Goal: Entertainment & Leisure: Consume media (video, audio)

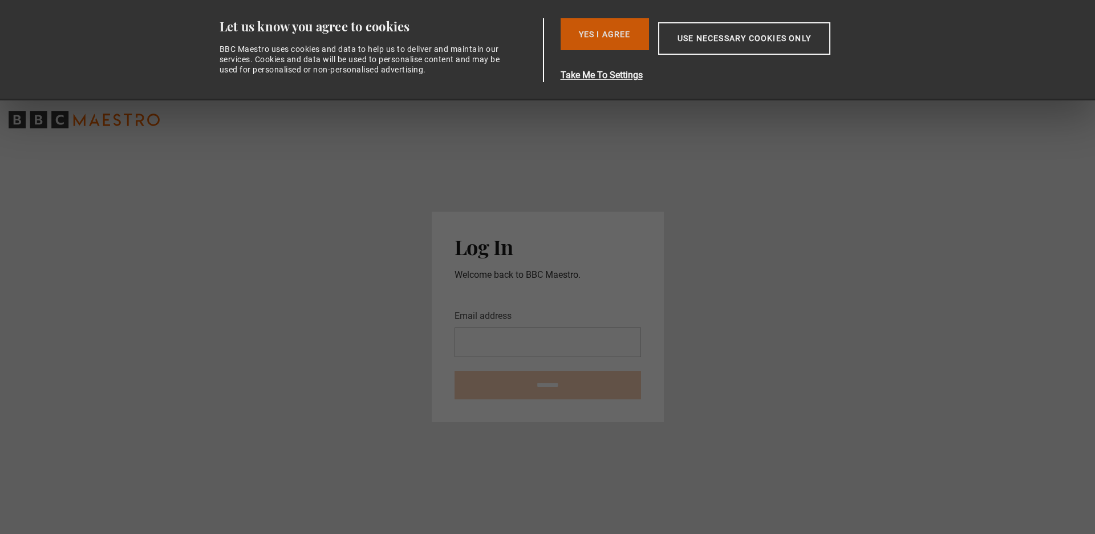
click at [617, 39] on button "Yes I Agree" at bounding box center [605, 34] width 88 height 32
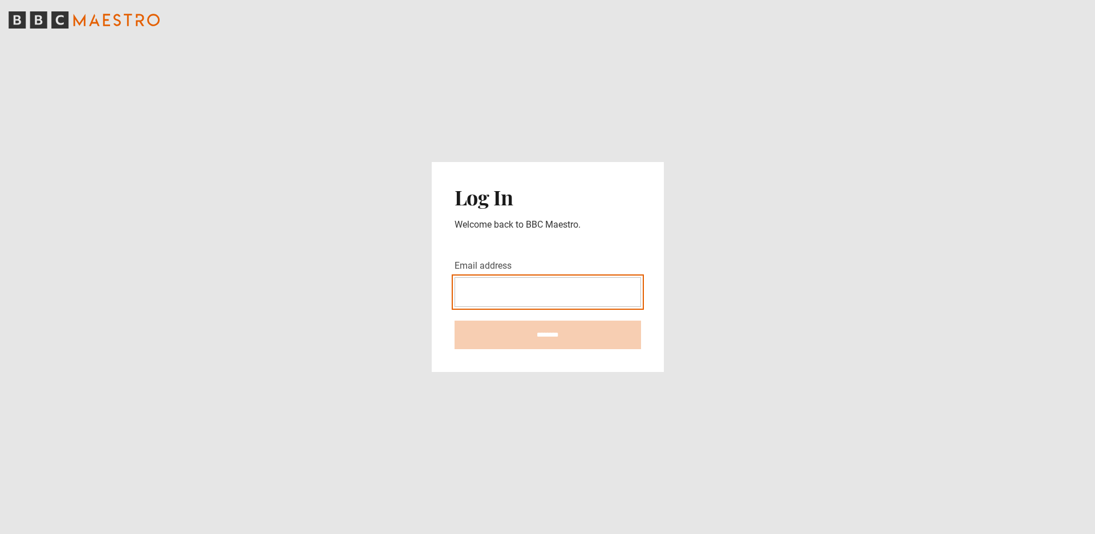
click at [617, 289] on input "Email address" at bounding box center [548, 292] width 187 height 30
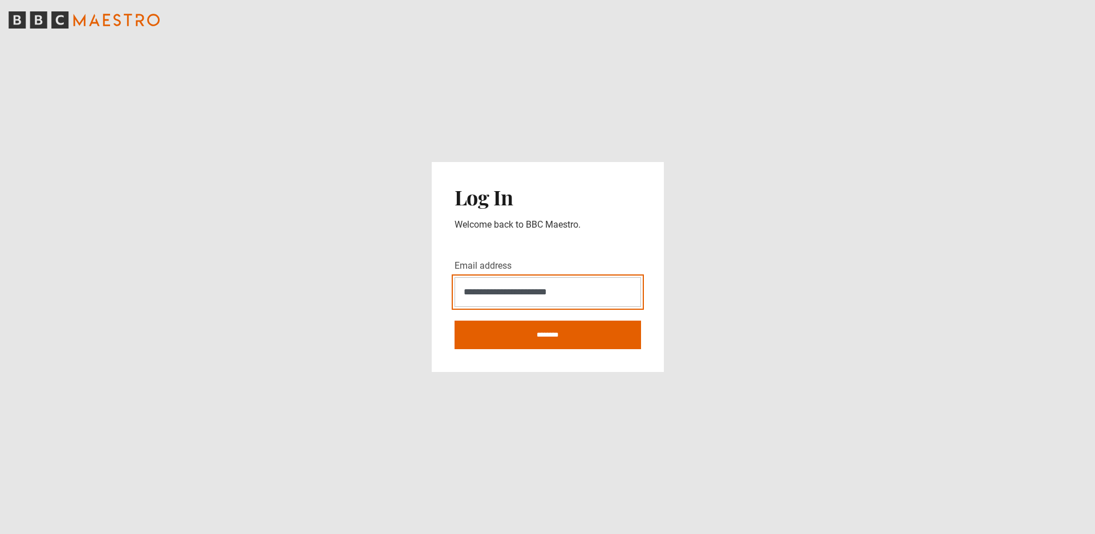
type input "**********"
click at [617, 317] on form "**********" at bounding box center [548, 304] width 187 height 90
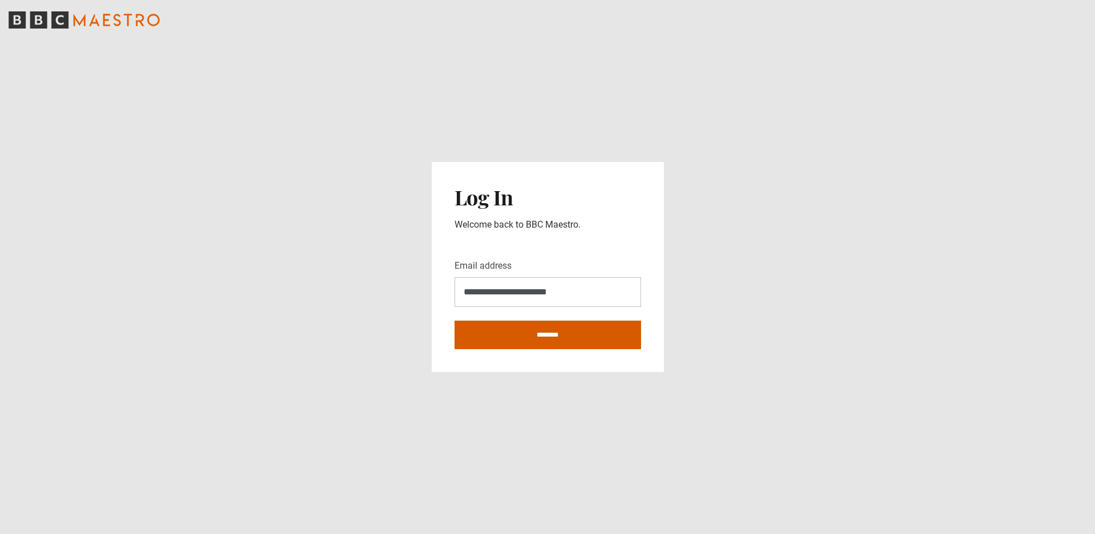
click at [617, 341] on input "********" at bounding box center [548, 335] width 187 height 29
type input "**********"
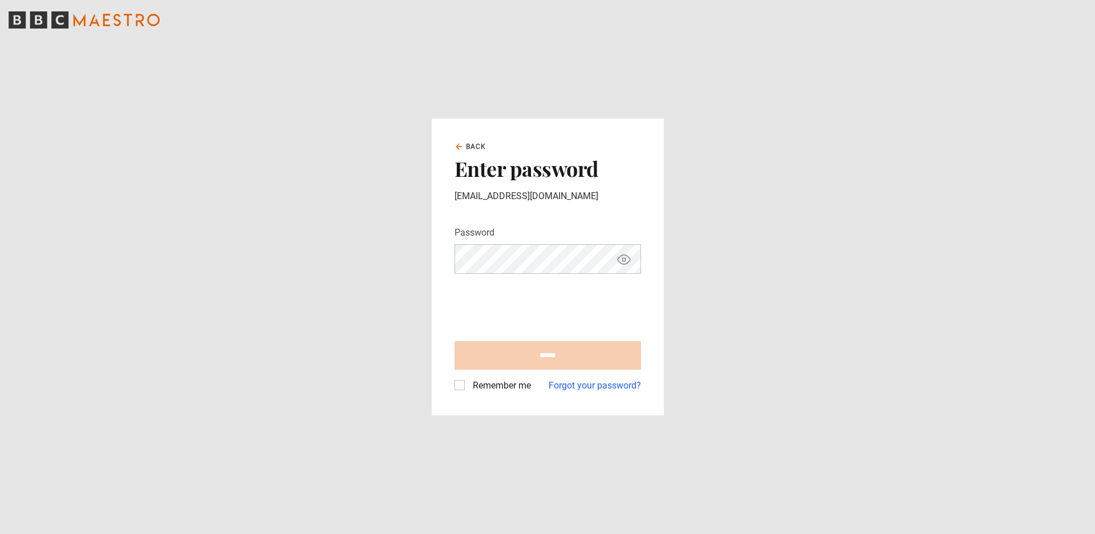
click at [468, 388] on label "Remember me" at bounding box center [499, 386] width 63 height 14
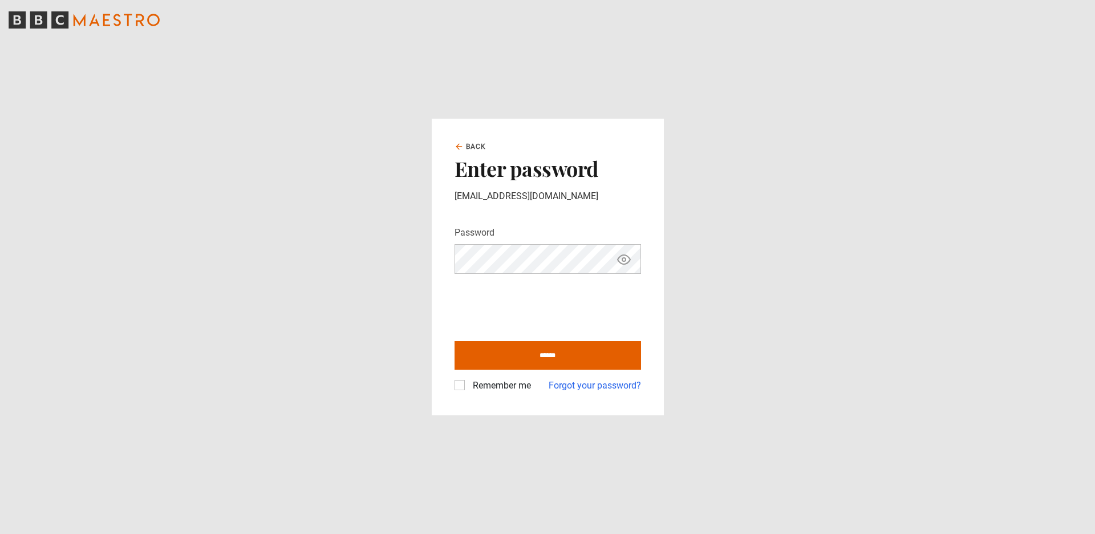
click at [631, 268] on button "Show password" at bounding box center [623, 259] width 19 height 20
click at [468, 348] on input "******" at bounding box center [548, 355] width 187 height 29
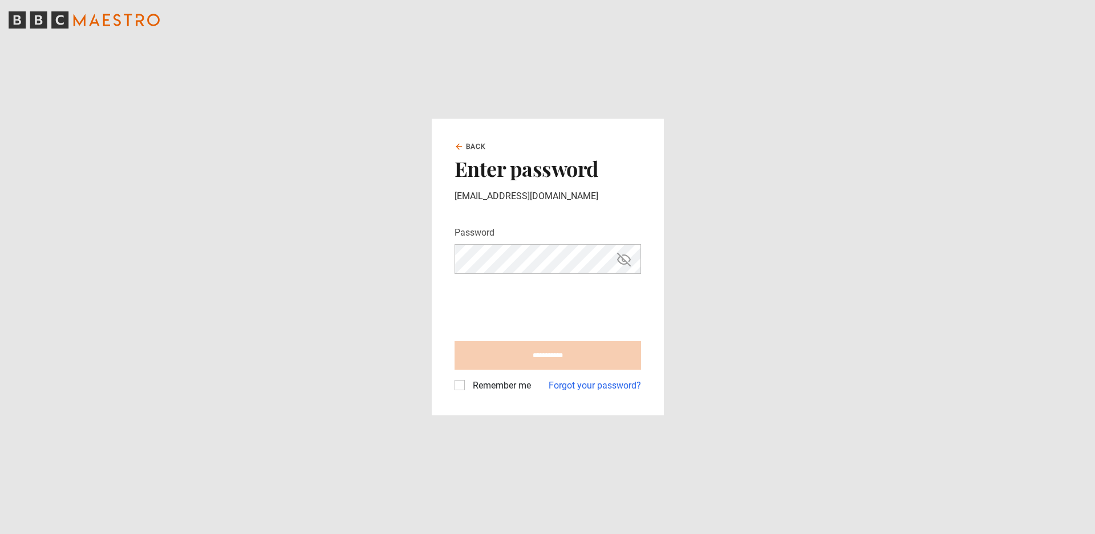
type input "**********"
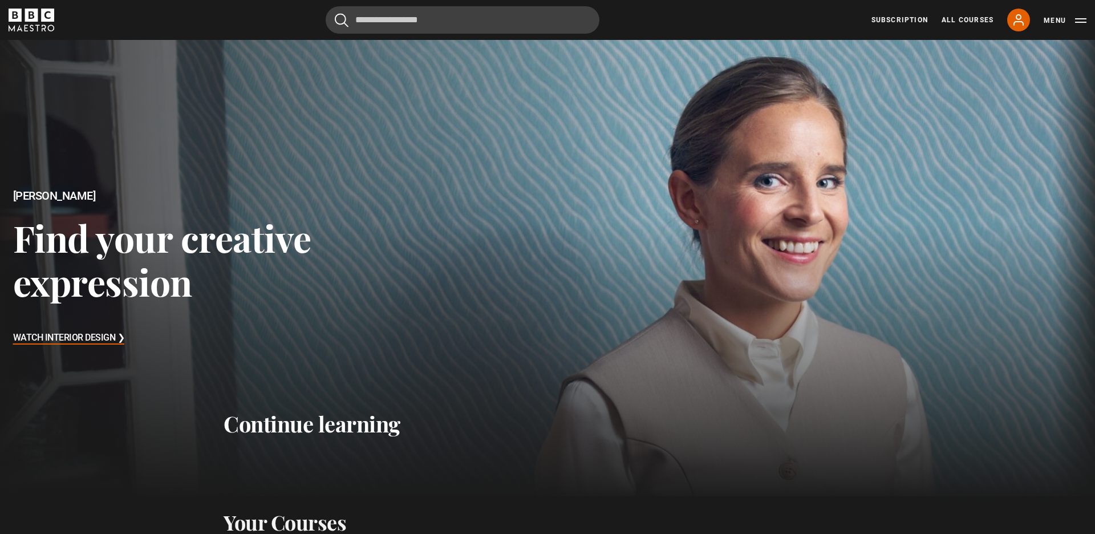
click at [100, 341] on h3 "Watch Interior Design ❯" at bounding box center [69, 338] width 112 height 17
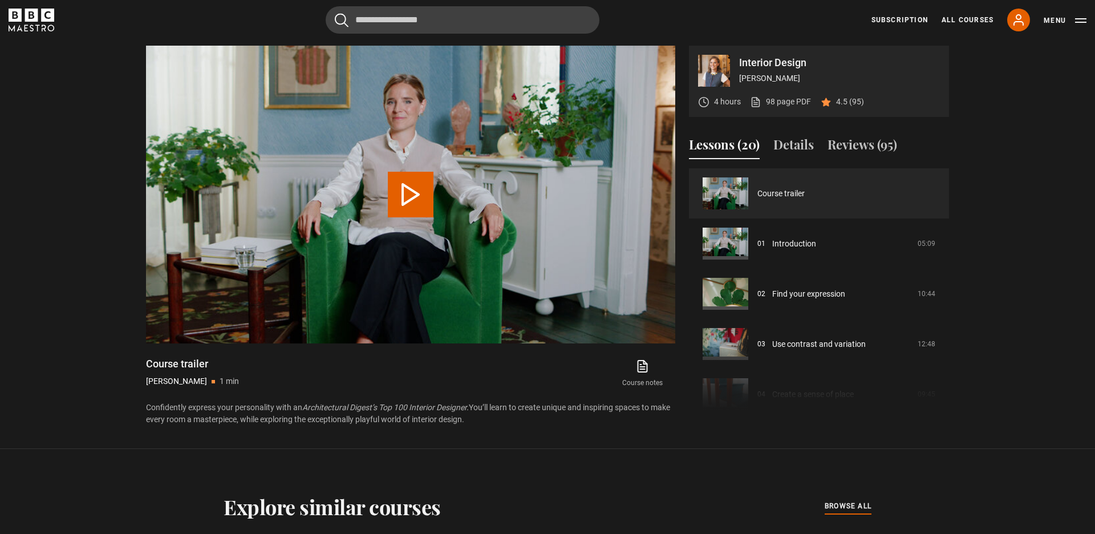
scroll to position [540, 0]
click at [244, 136] on video "Video Player" at bounding box center [410, 195] width 529 height 298
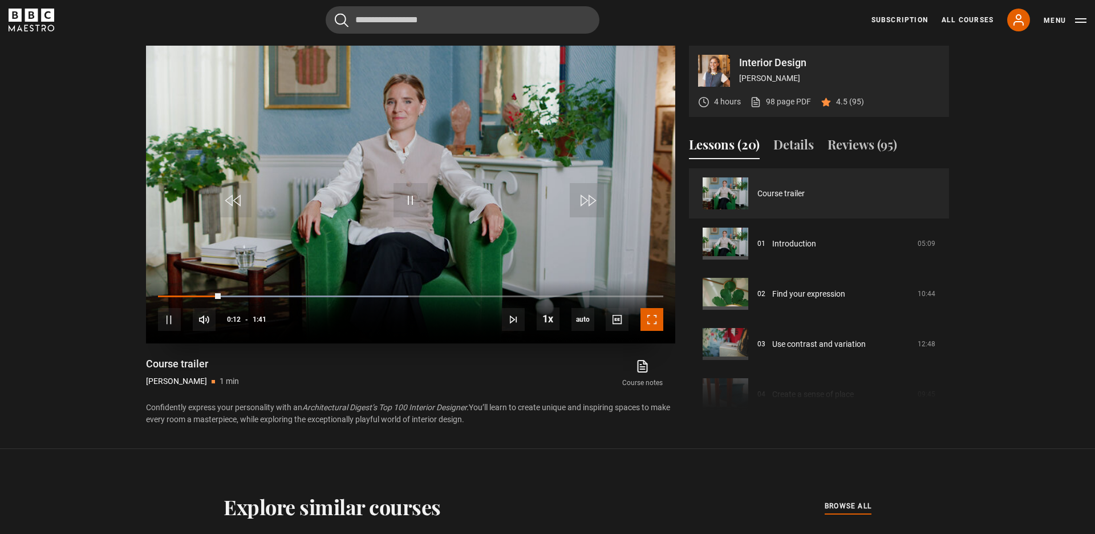
click at [641, 327] on span "Video Player" at bounding box center [652, 319] width 23 height 23
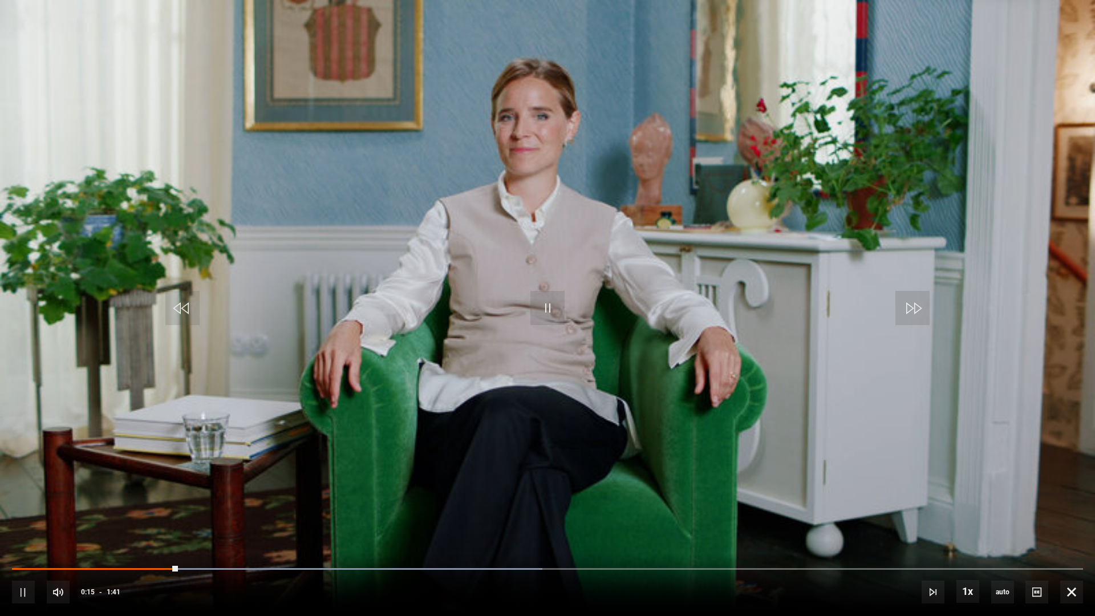
click at [605, 409] on video "Video Player" at bounding box center [547, 308] width 1095 height 616
click at [19, 533] on div "10s Skip Back 10 seconds Pause 10s Skip Forward 10 seconds Loaded : 49.50% 0:15…" at bounding box center [547, 584] width 1095 height 63
click at [12, 533] on div "10s Skip Back 10 seconds Play 10s Skip Forward 10 seconds Loaded : 49.50% 0:32 …" at bounding box center [547, 584] width 1095 height 63
click at [162, 311] on video "Video Player" at bounding box center [547, 308] width 1095 height 616
click at [176, 311] on span "Video Player" at bounding box center [182, 308] width 34 height 34
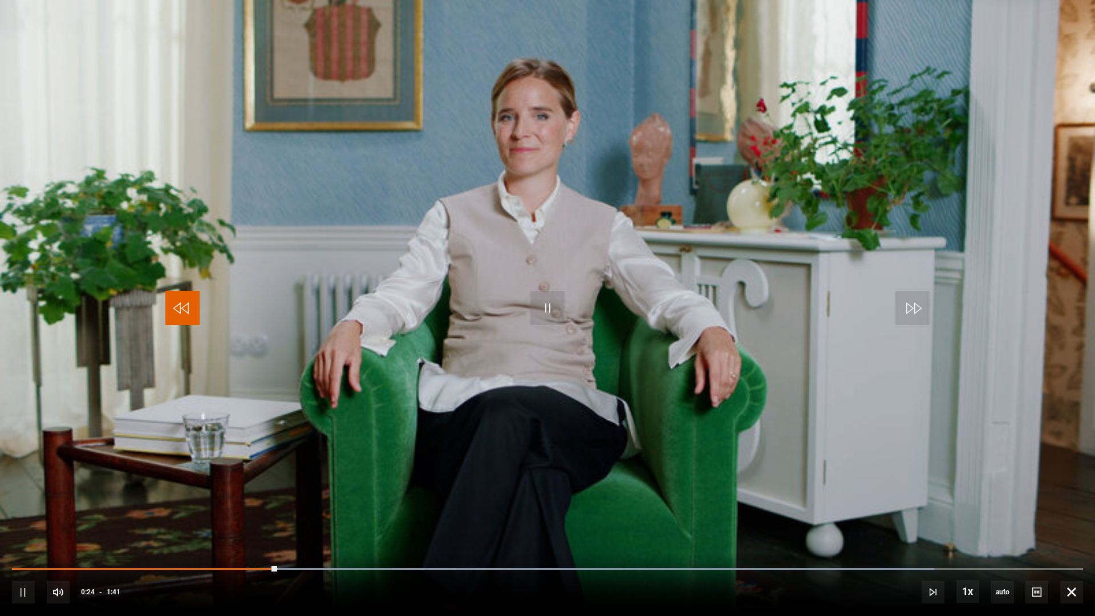
click at [176, 311] on span "Video Player" at bounding box center [182, 308] width 34 height 34
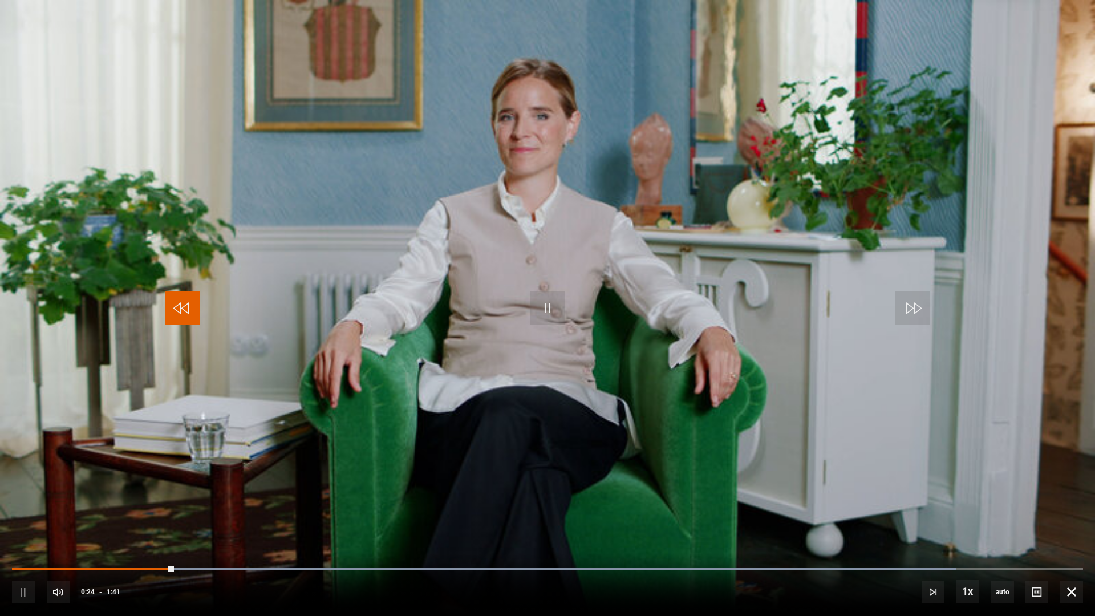
click at [176, 311] on span "Video Player" at bounding box center [182, 308] width 34 height 34
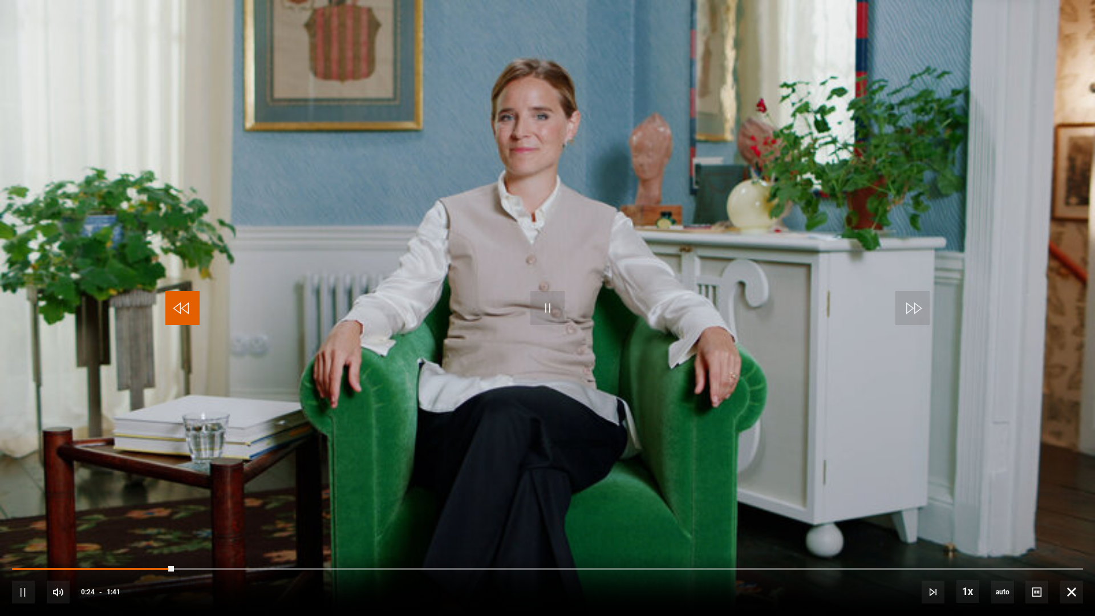
click at [176, 311] on span "Video Player" at bounding box center [182, 308] width 34 height 34
click at [192, 311] on span "Video Player" at bounding box center [182, 308] width 34 height 34
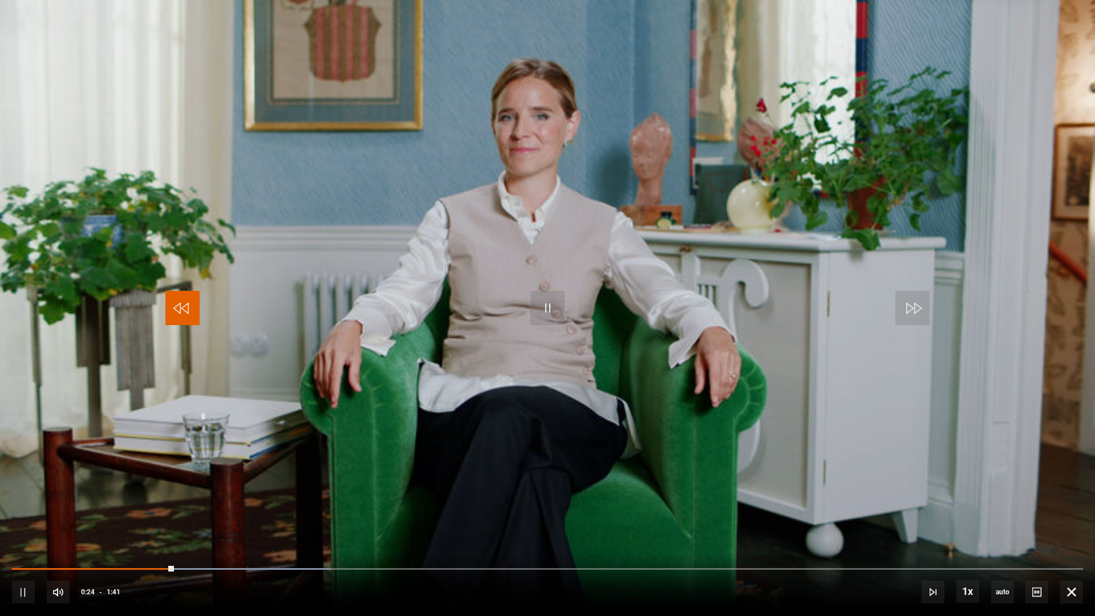
click at [192, 311] on span "Video Player" at bounding box center [182, 308] width 34 height 34
click at [536, 303] on span "Video Player" at bounding box center [548, 308] width 34 height 34
click at [536, 303] on div "Video Player is loading." at bounding box center [547, 308] width 57 height 57
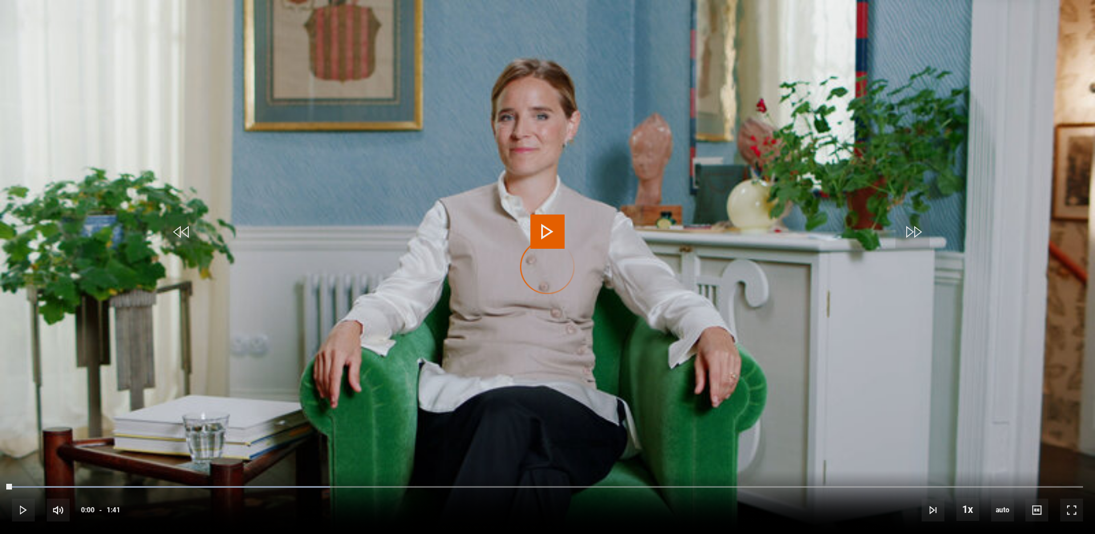
click at [807, 238] on link "Introduction" at bounding box center [794, 244] width 44 height 12
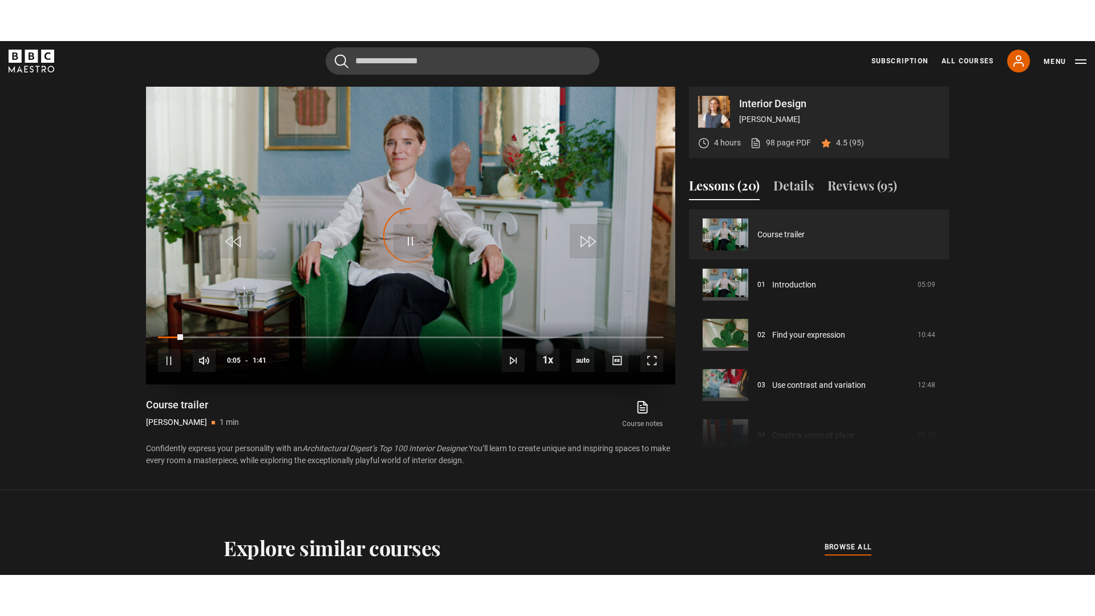
scroll to position [540, 0]
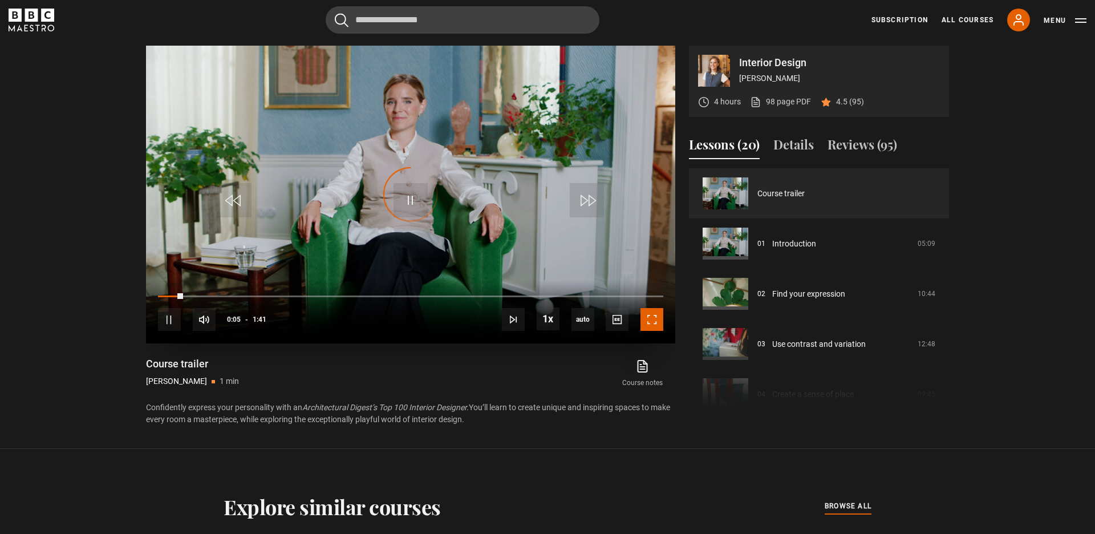
click at [651, 325] on span "Video Player" at bounding box center [652, 319] width 23 height 23
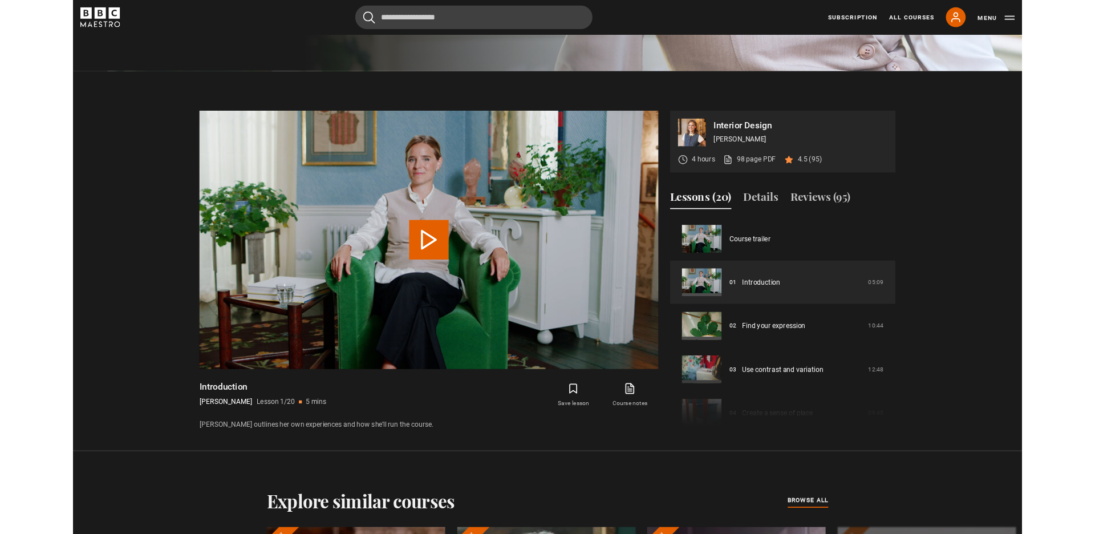
scroll to position [622, 0]
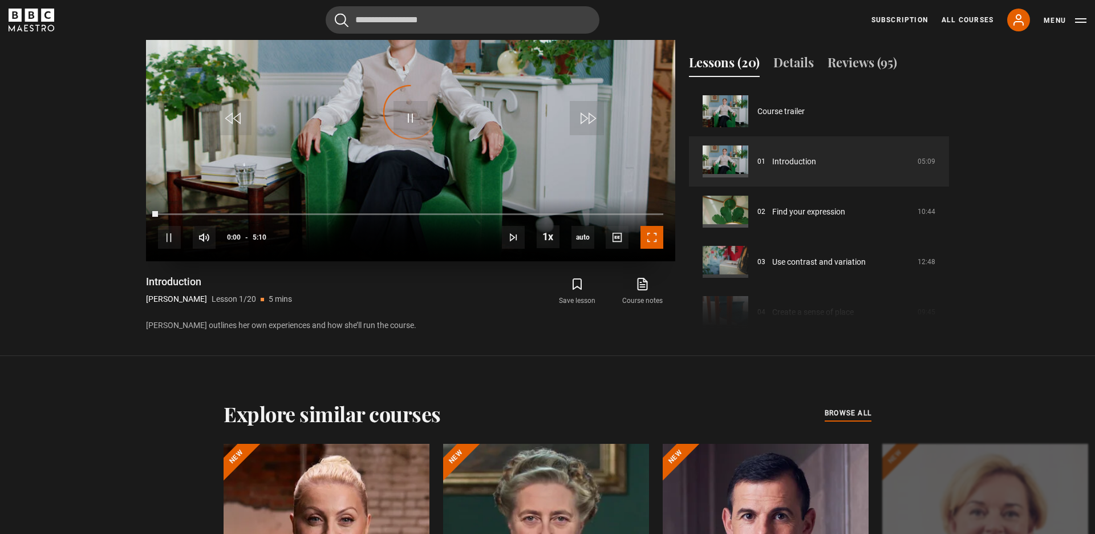
click at [651, 243] on span "Video Player" at bounding box center [652, 237] width 23 height 23
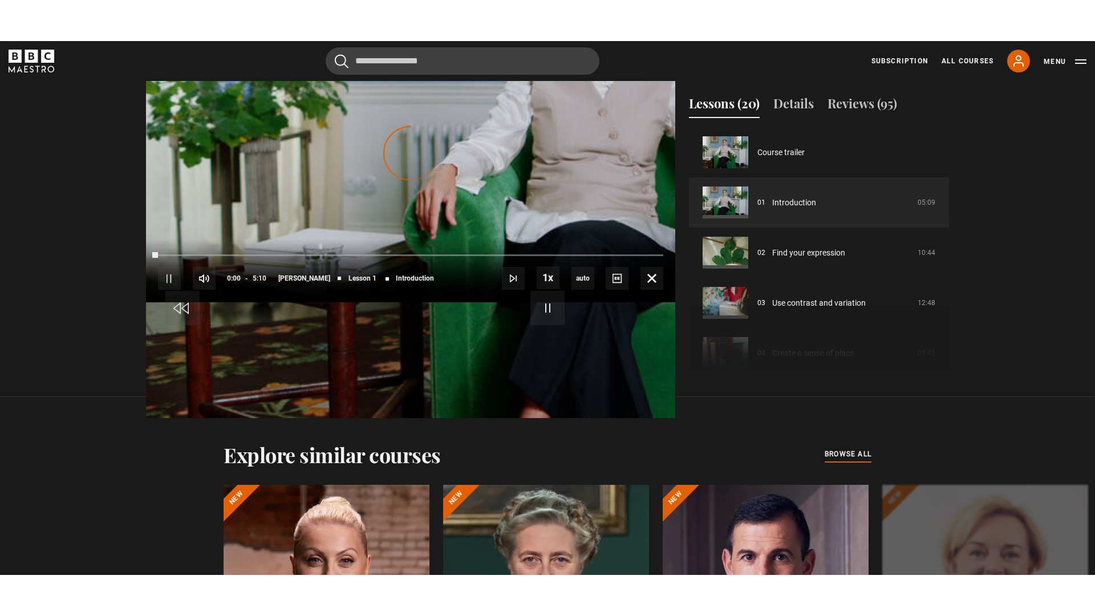
scroll to position [585, 0]
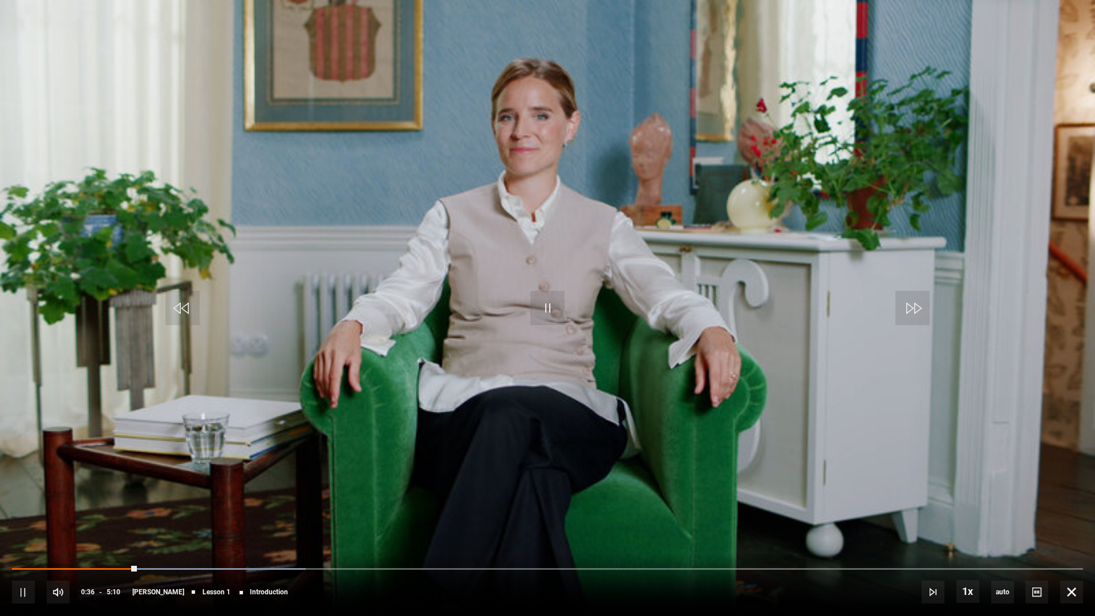
click at [651, 325] on video "Video Player" at bounding box center [547, 308] width 1095 height 616
click at [561, 311] on span "Video Player" at bounding box center [548, 308] width 34 height 34
